Goal: Find contact information: Find contact information

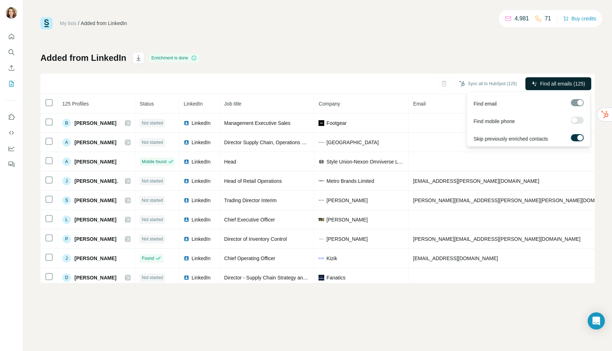
click at [542, 84] on span "Find all emails (125)" at bounding box center [562, 83] width 45 height 7
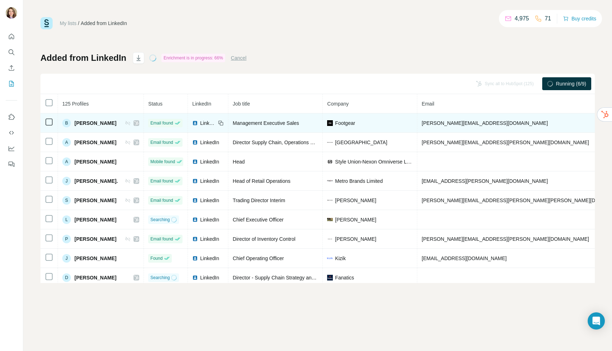
click at [459, 121] on span "[PERSON_NAME][EMAIL_ADDRESS][DOMAIN_NAME]" at bounding box center [484, 123] width 126 height 6
drag, startPoint x: 420, startPoint y: 124, endPoint x: 477, endPoint y: 125, distance: 57.2
click at [477, 125] on td "[PERSON_NAME][EMAIL_ADDRESS][DOMAIN_NAME]" at bounding box center [525, 122] width 217 height 19
copy span "[PERSON_NAME][EMAIL_ADDRESS][DOMAIN_NAME]"
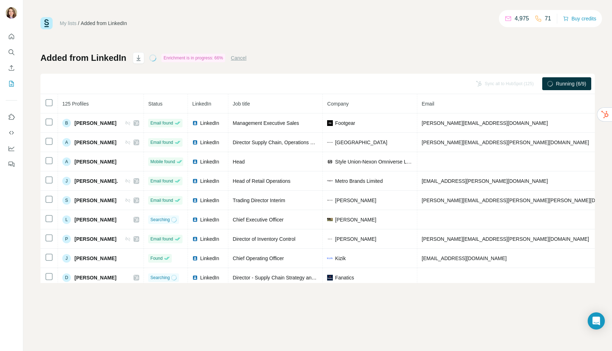
click at [452, 112] on th "Email" at bounding box center [525, 103] width 217 height 19
click at [560, 82] on span "Running (6/9)" at bounding box center [570, 83] width 30 height 7
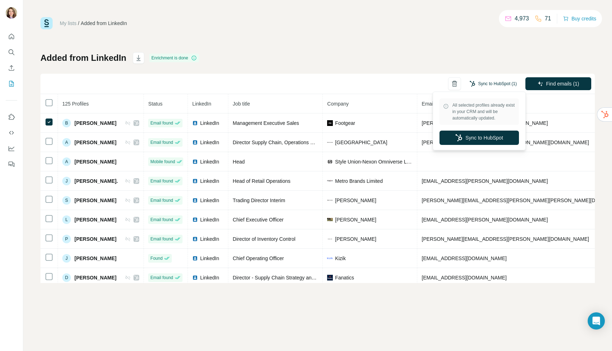
click at [495, 84] on button "Sync to HubSpot (1)" at bounding box center [492, 83] width 57 height 11
click at [497, 138] on button "Sync to HubSpot" at bounding box center [478, 138] width 79 height 14
